Goal: Information Seeking & Learning: Learn about a topic

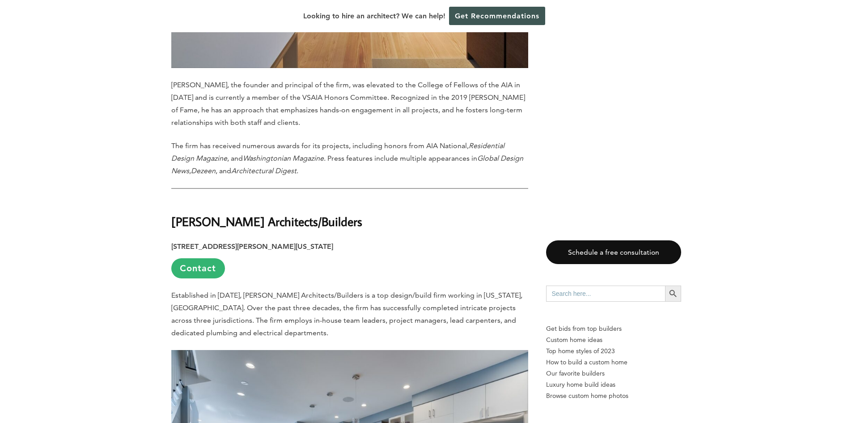
scroll to position [1118, 0]
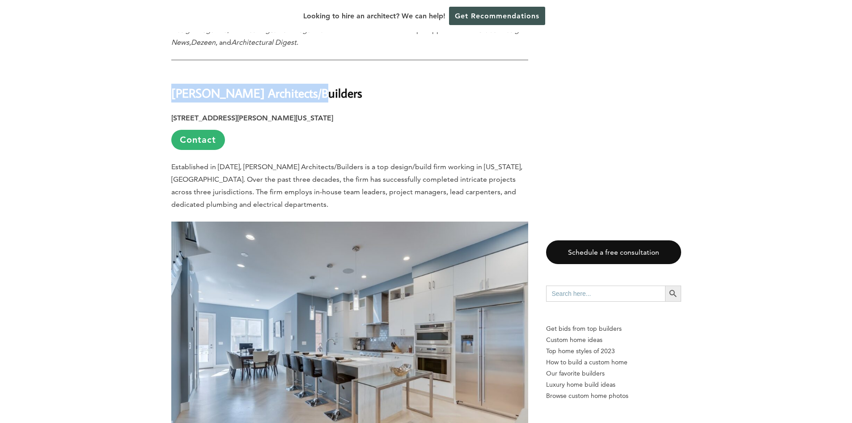
drag, startPoint x: 172, startPoint y: 43, endPoint x: 305, endPoint y: 47, distance: 132.9
click at [305, 71] on h2 "[PERSON_NAME] Architects/Builders" at bounding box center [349, 86] width 357 height 31
copy strong "[PERSON_NAME] Architects/Builders"
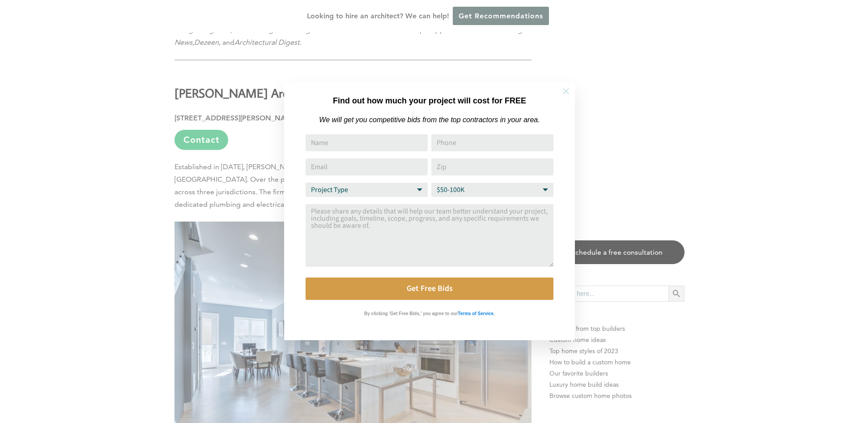
click at [566, 90] on icon at bounding box center [566, 91] width 10 height 10
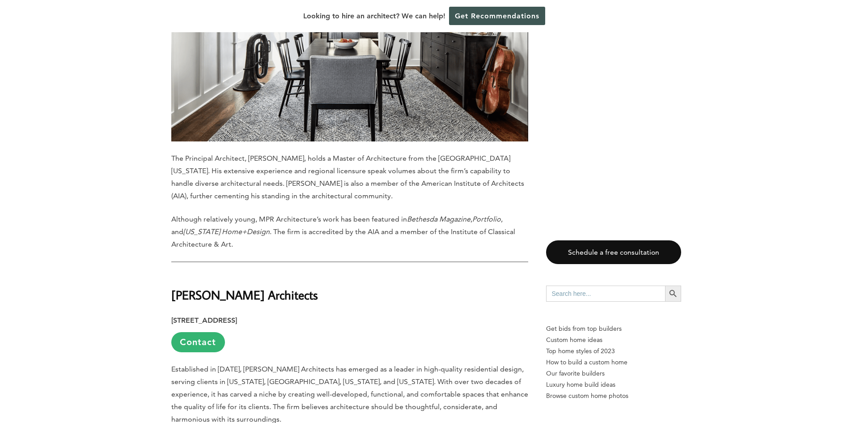
scroll to position [4248, 0]
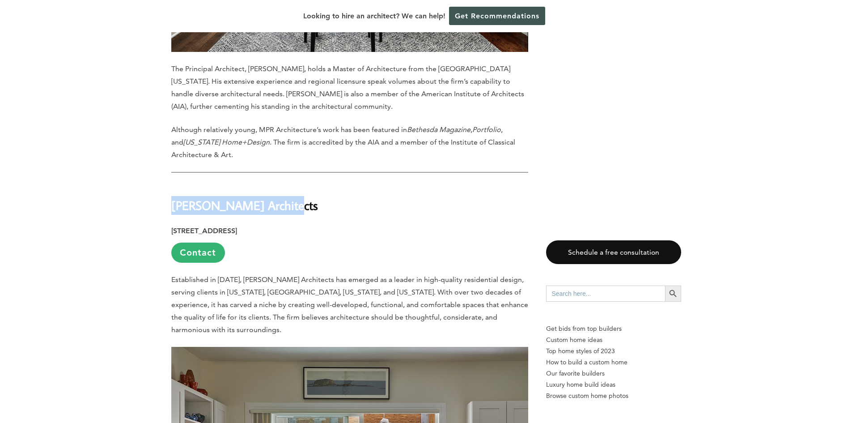
drag, startPoint x: 173, startPoint y: 120, endPoint x: 343, endPoint y: 120, distance: 170.8
click at [343, 183] on h2 "[PERSON_NAME] Architects" at bounding box center [349, 198] width 357 height 31
copy strong "[PERSON_NAME] Architects"
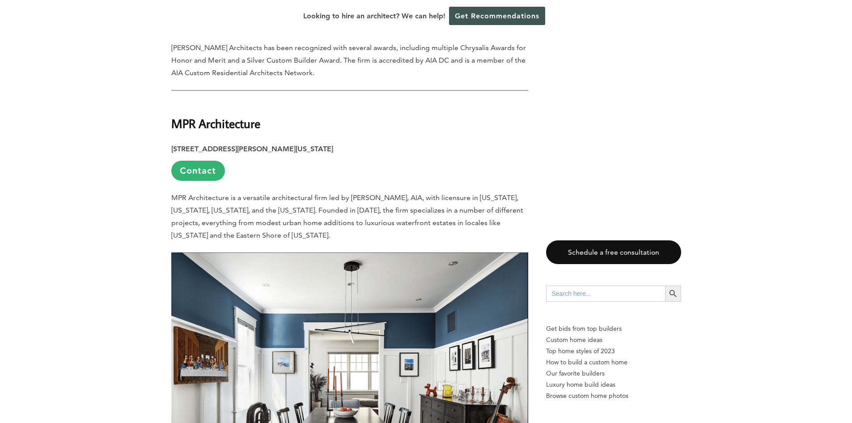
scroll to position [3756, 0]
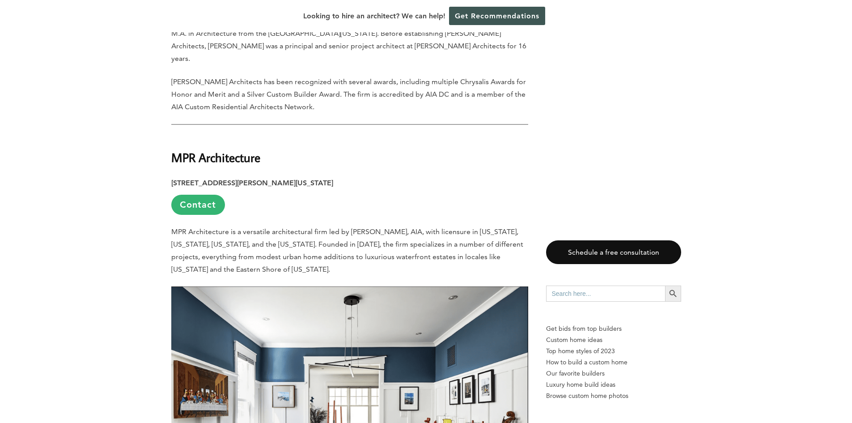
click at [262, 135] on h2 "MPR Architecture" at bounding box center [349, 150] width 357 height 31
drag, startPoint x: 265, startPoint y: 72, endPoint x: 102, endPoint y: 74, distance: 163.2
copy strong "MPR Architecture"
